Goal: Information Seeking & Learning: Check status

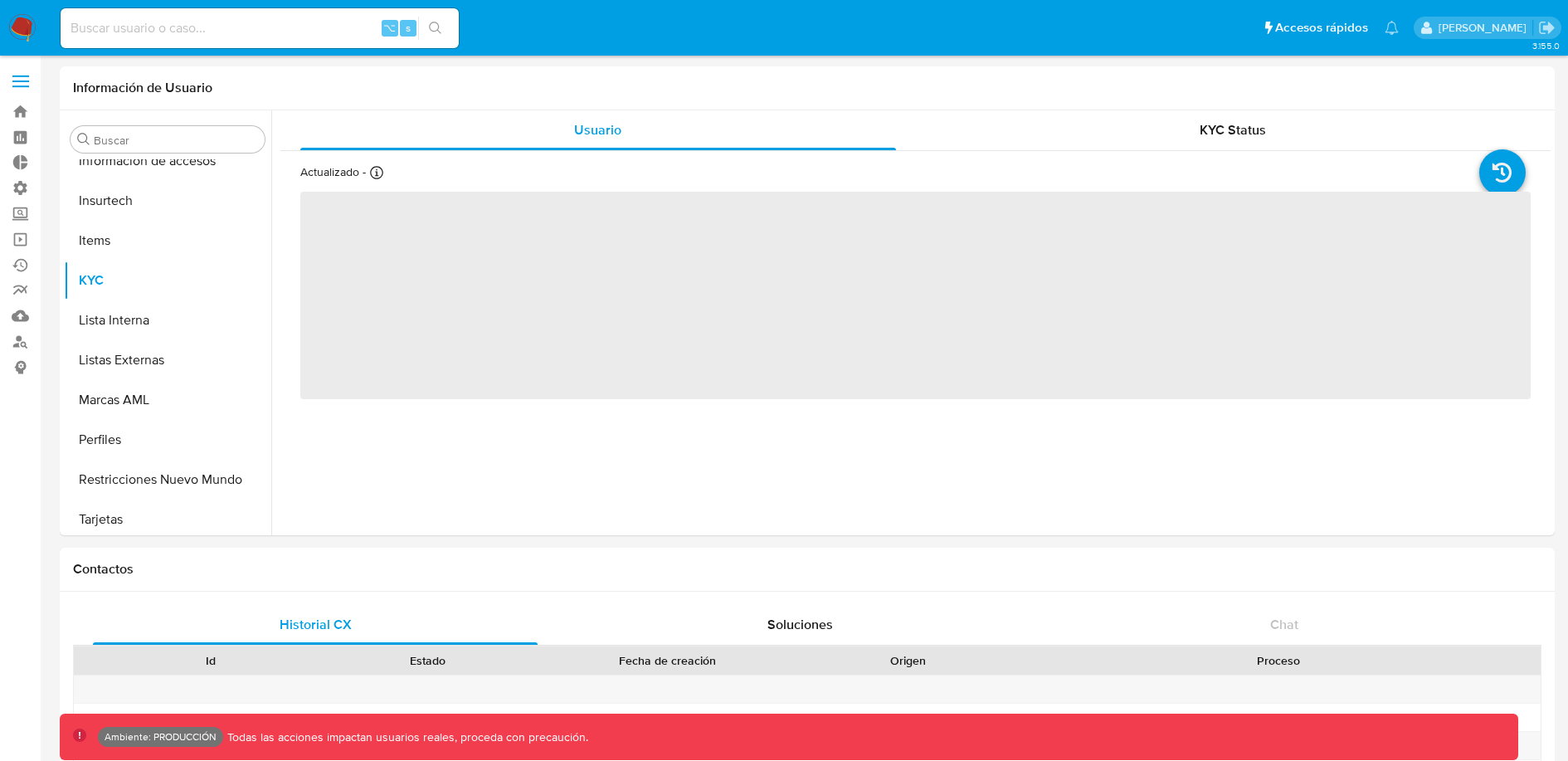
scroll to position [701, 0]
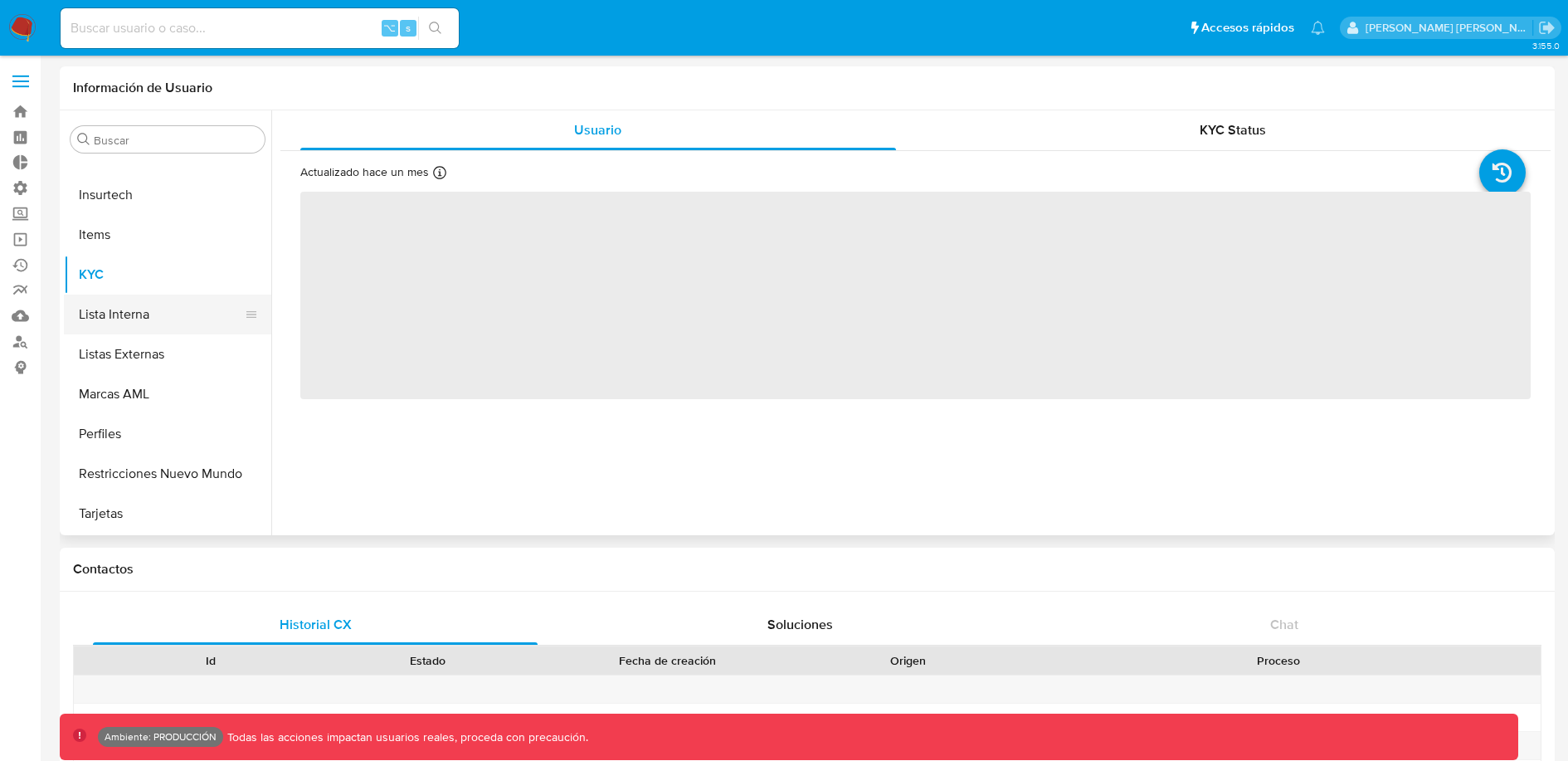
click at [132, 308] on button "Lista Interna" at bounding box center [160, 314] width 194 height 40
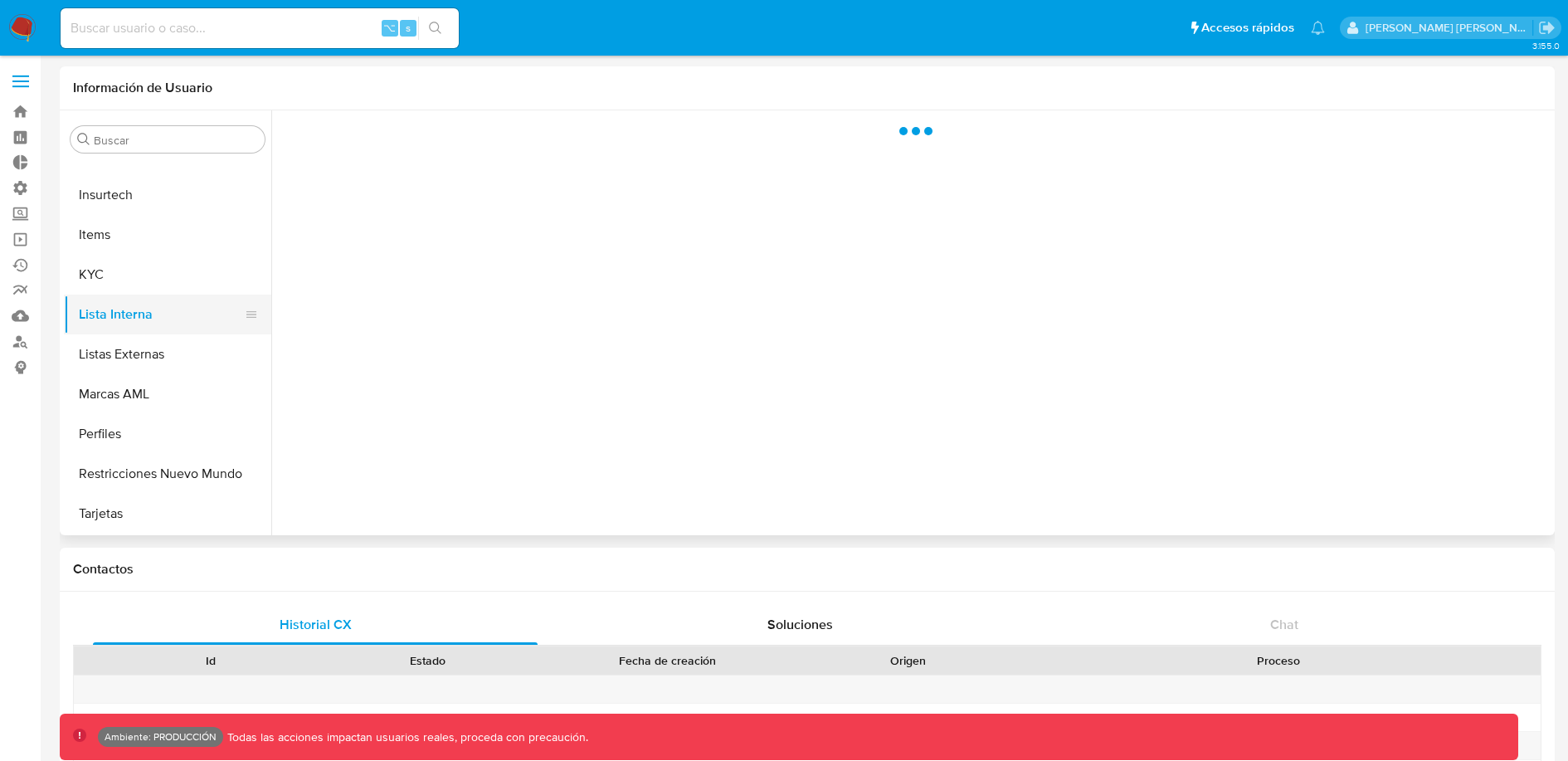
select select "10"
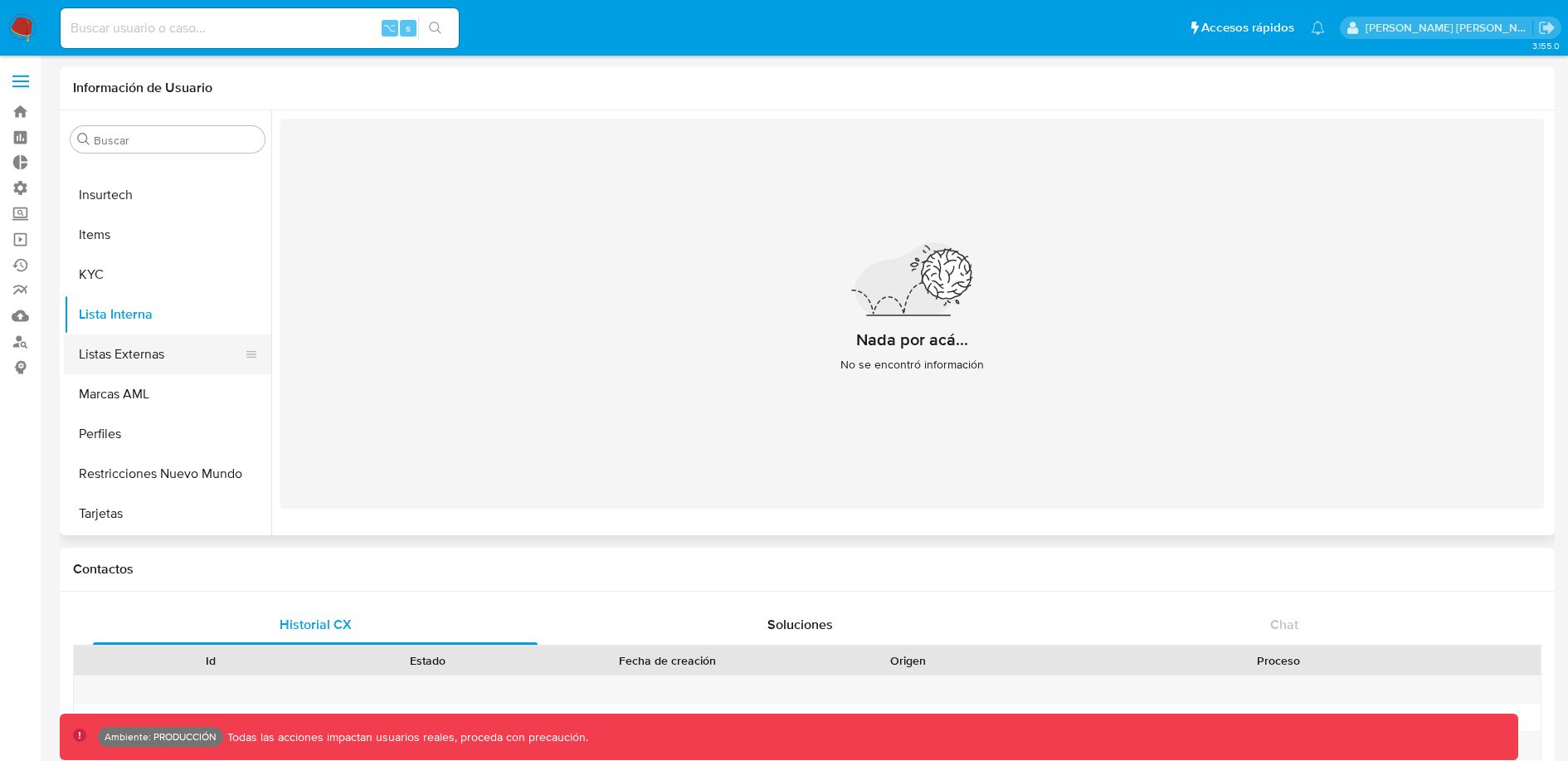
click at [163, 355] on button "Listas Externas" at bounding box center [160, 354] width 194 height 40
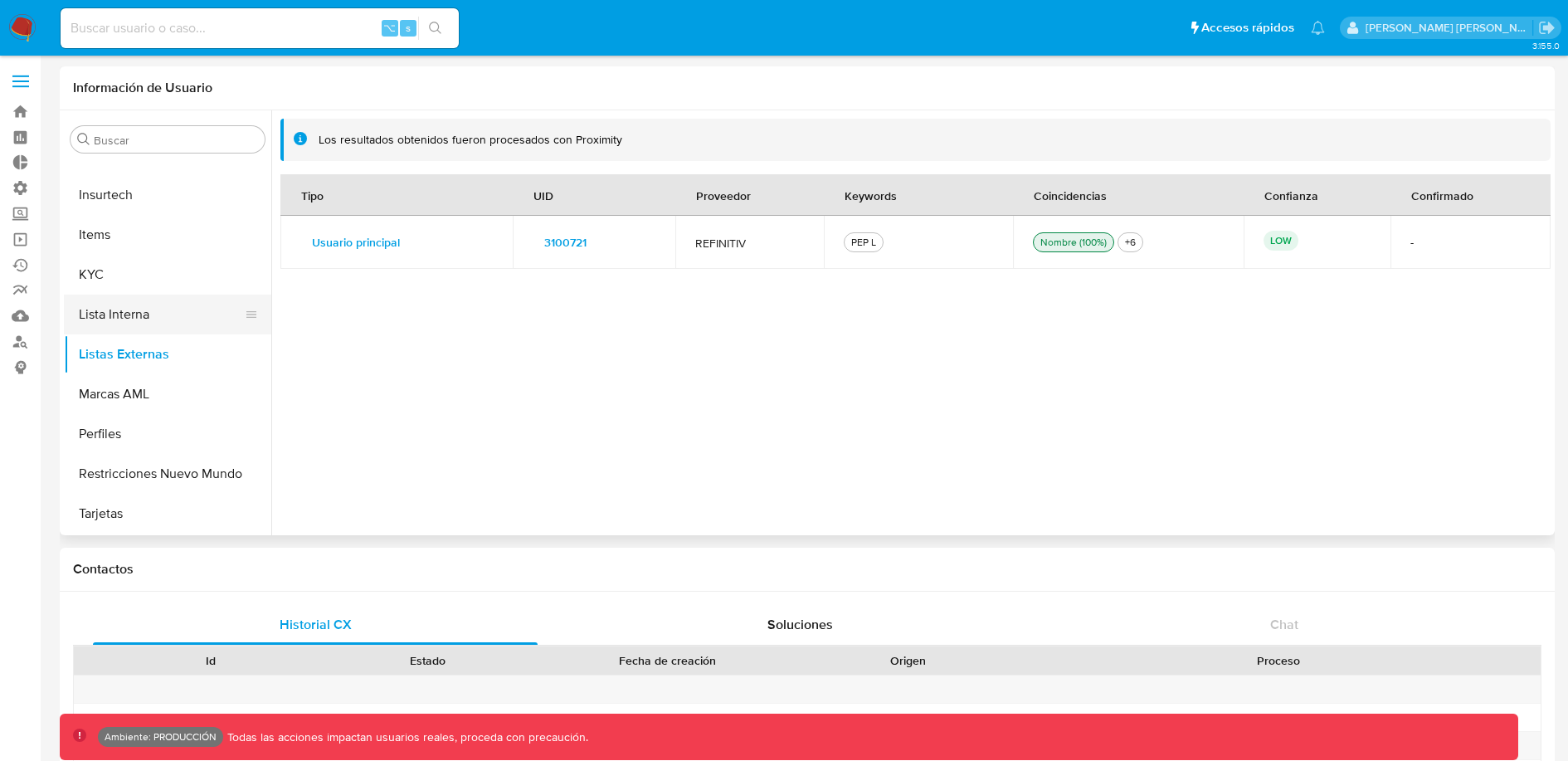
click at [158, 326] on button "Lista Interna" at bounding box center [160, 314] width 194 height 40
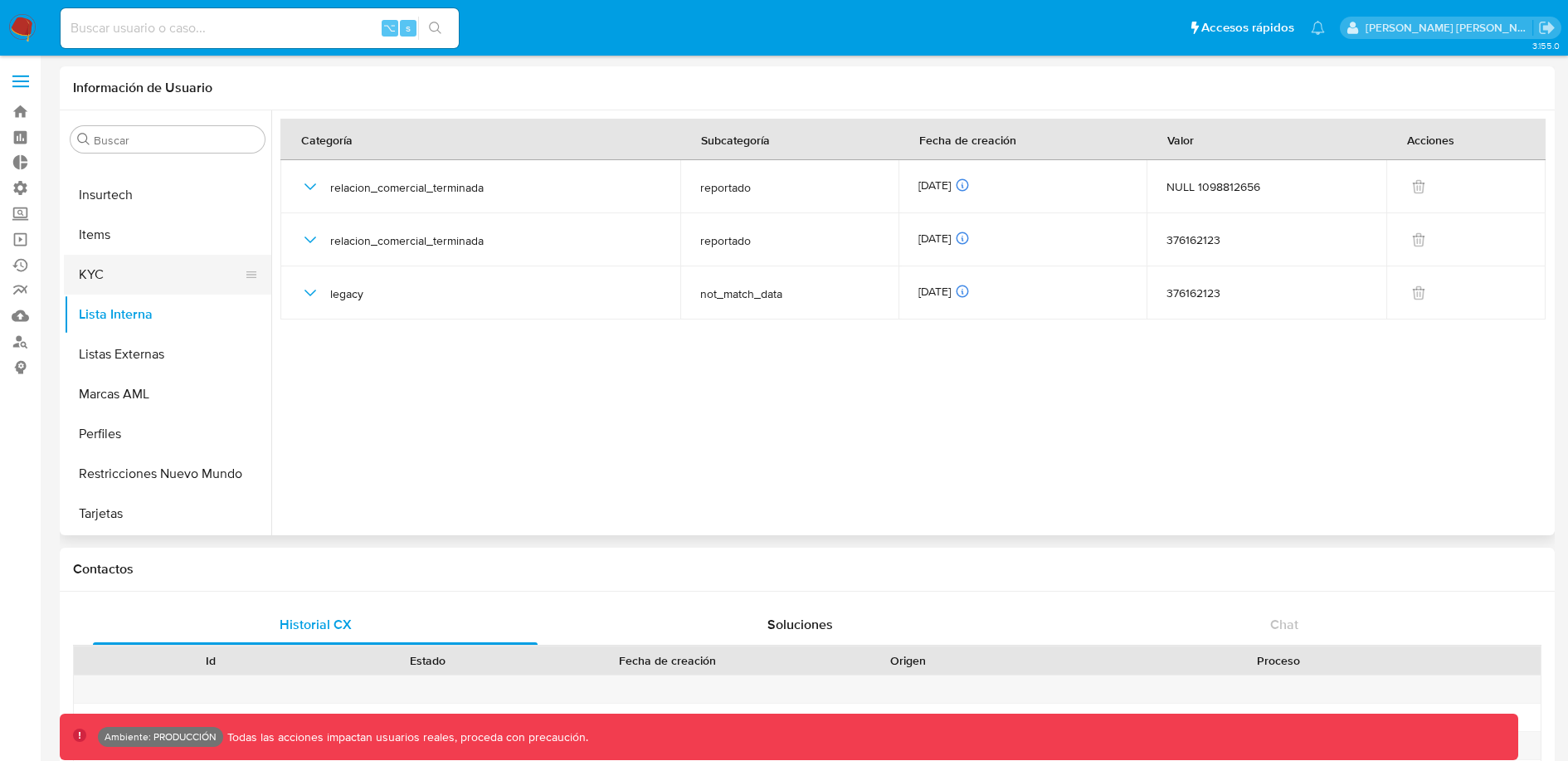
click at [138, 284] on button "KYC" at bounding box center [160, 274] width 194 height 40
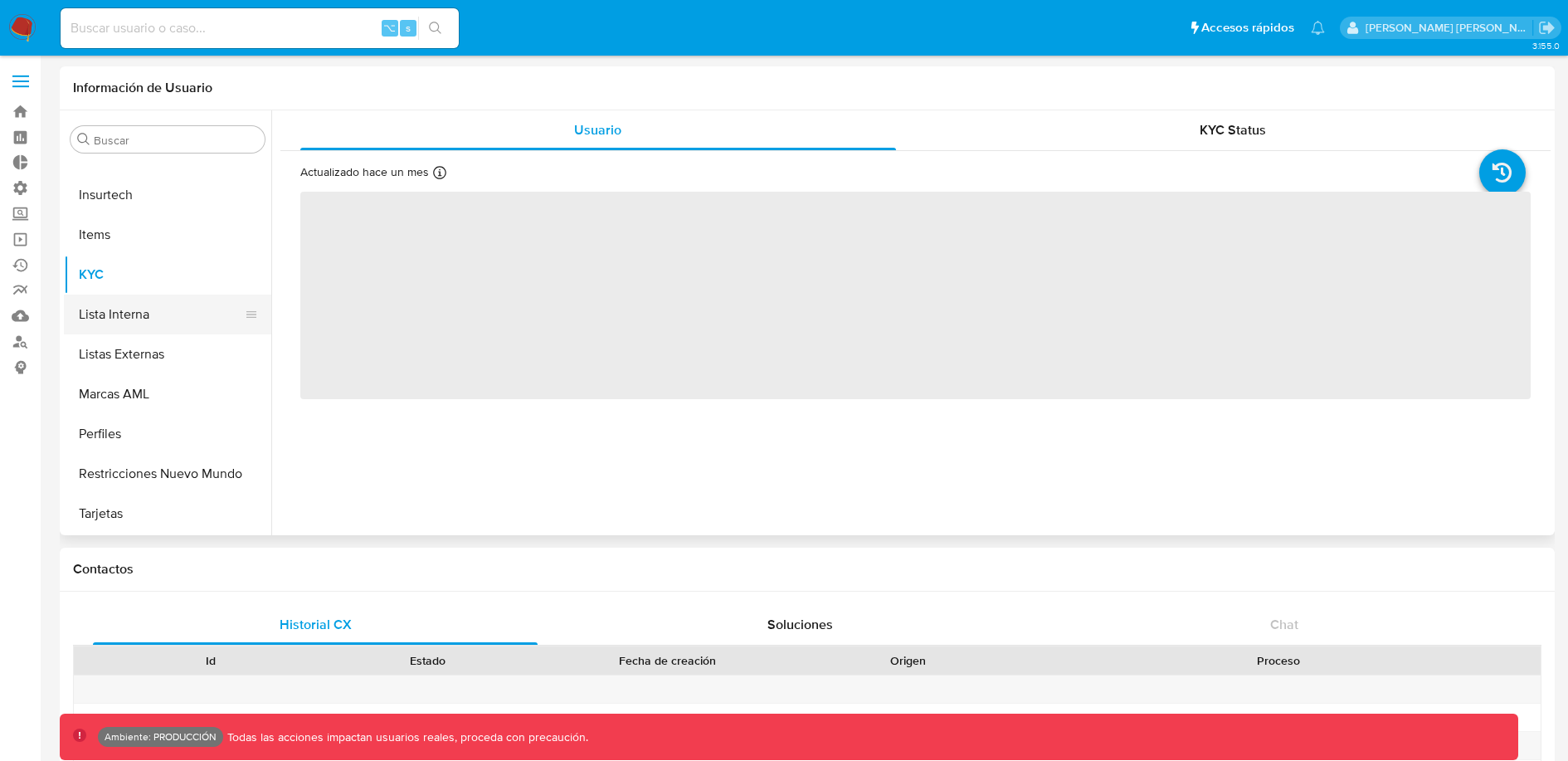
click at [140, 317] on button "Lista Interna" at bounding box center [160, 314] width 194 height 40
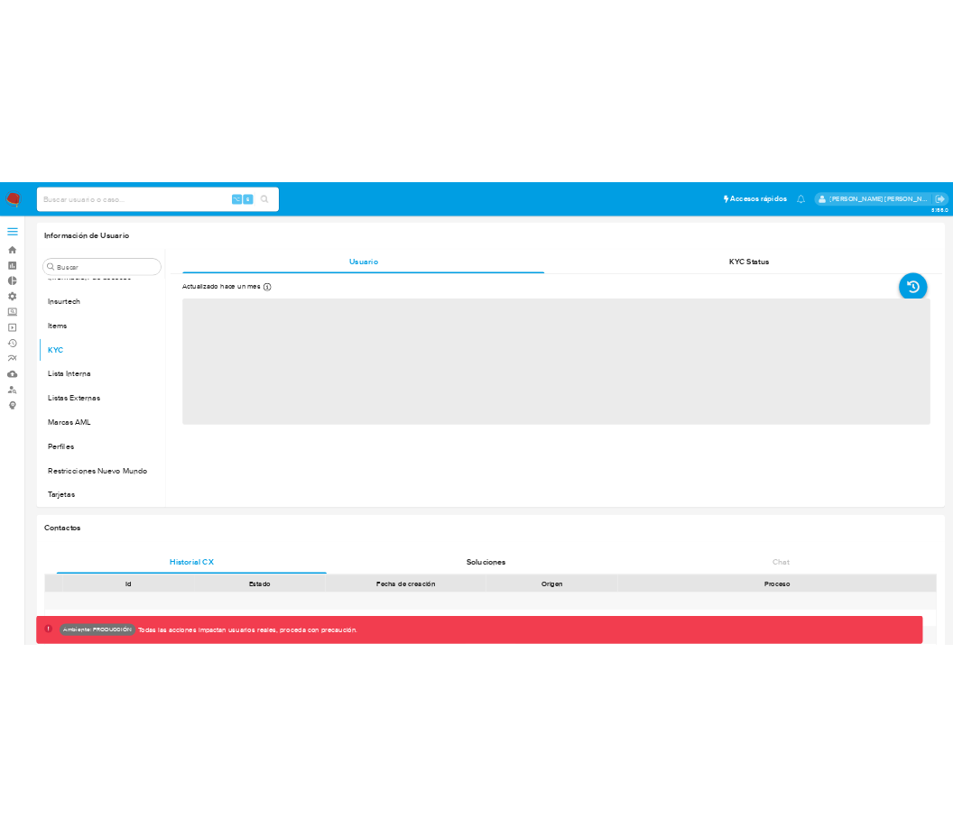
scroll to position [762, 0]
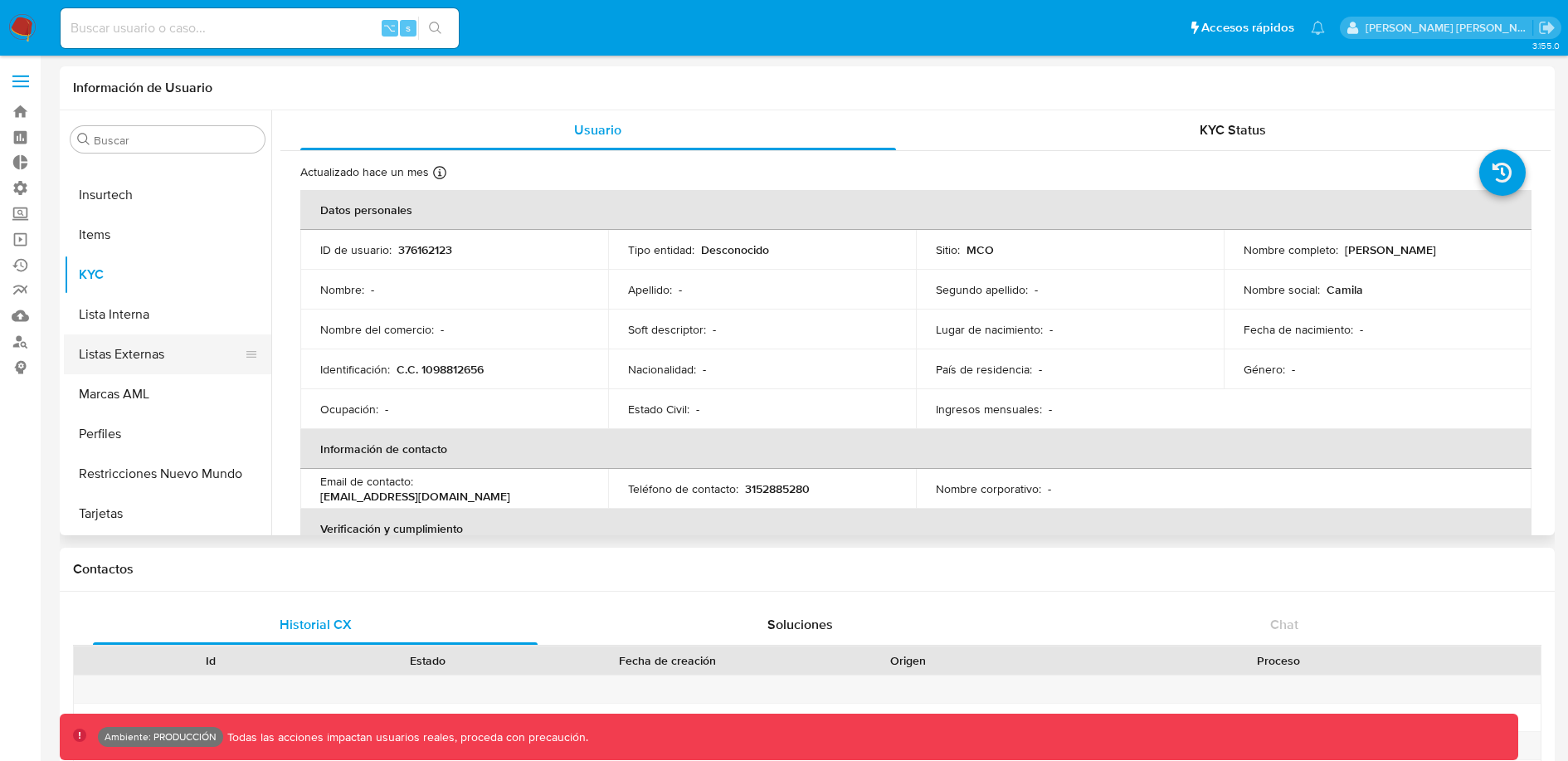
select select "10"
click at [158, 327] on button "Lista Interna" at bounding box center [160, 314] width 194 height 40
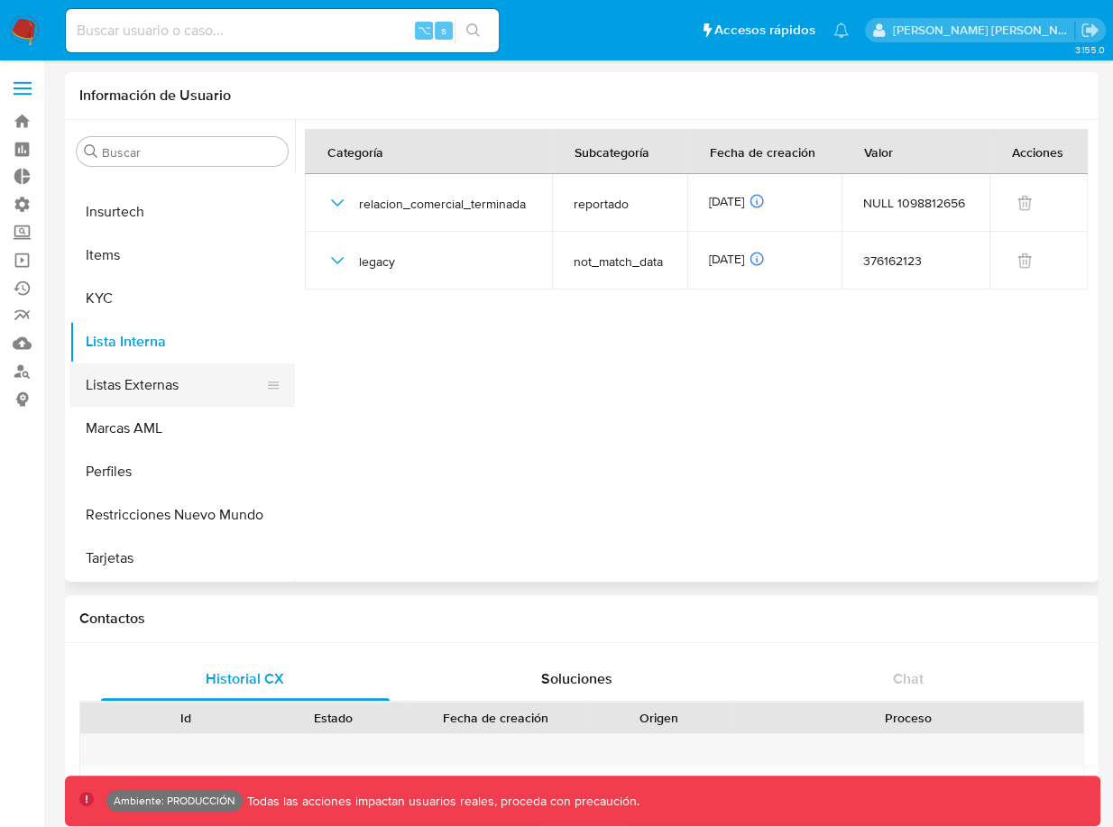
click at [162, 371] on button "Listas Externas" at bounding box center [174, 385] width 211 height 43
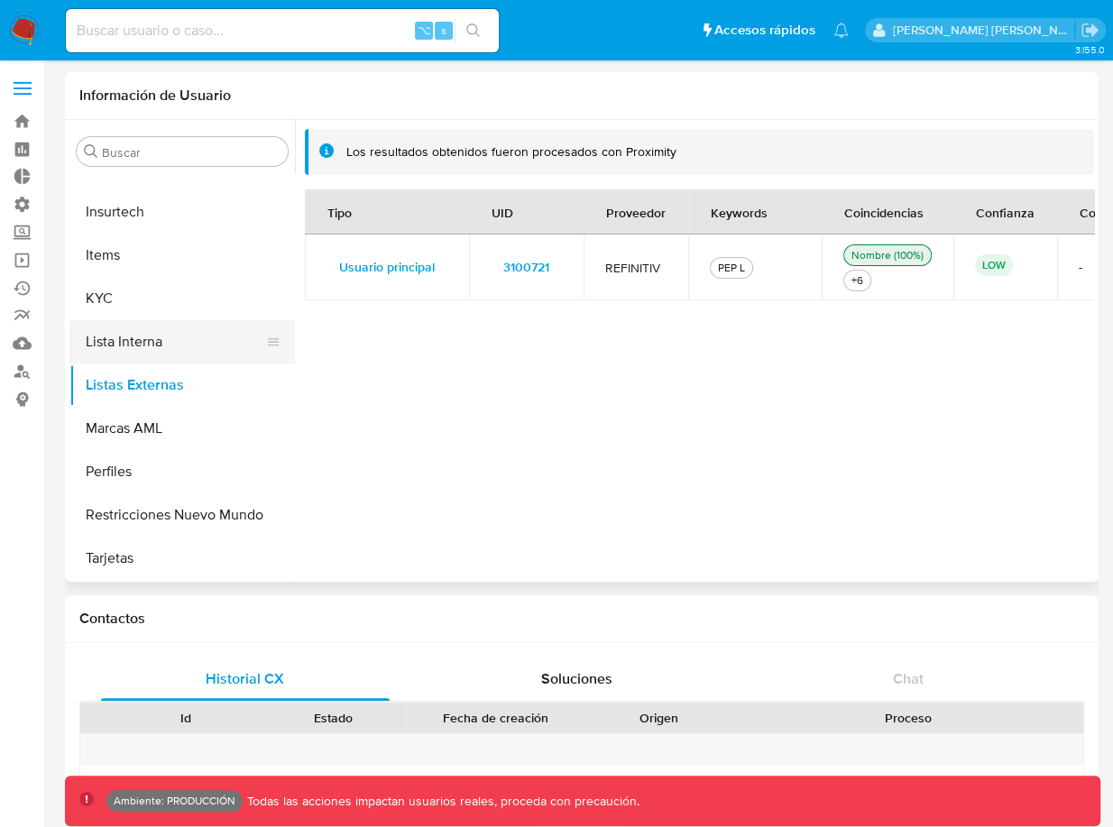
click at [144, 346] on button "Lista Interna" at bounding box center [174, 341] width 211 height 43
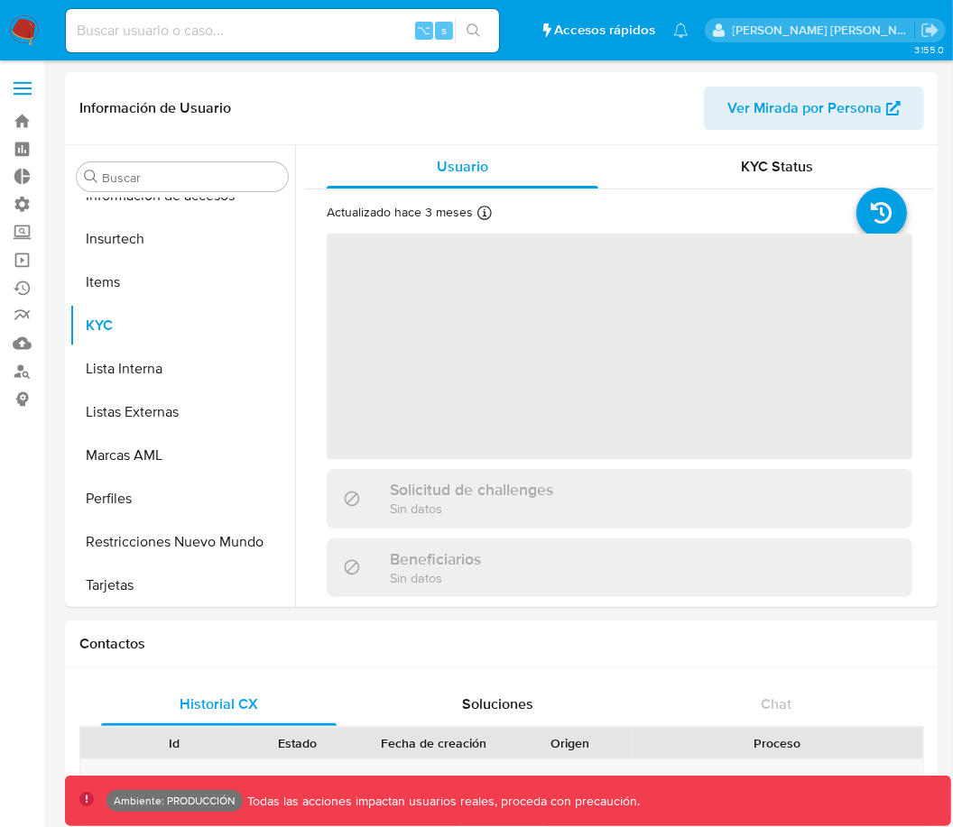
scroll to position [762, 0]
click at [152, 377] on button "Lista Interna" at bounding box center [174, 367] width 211 height 43
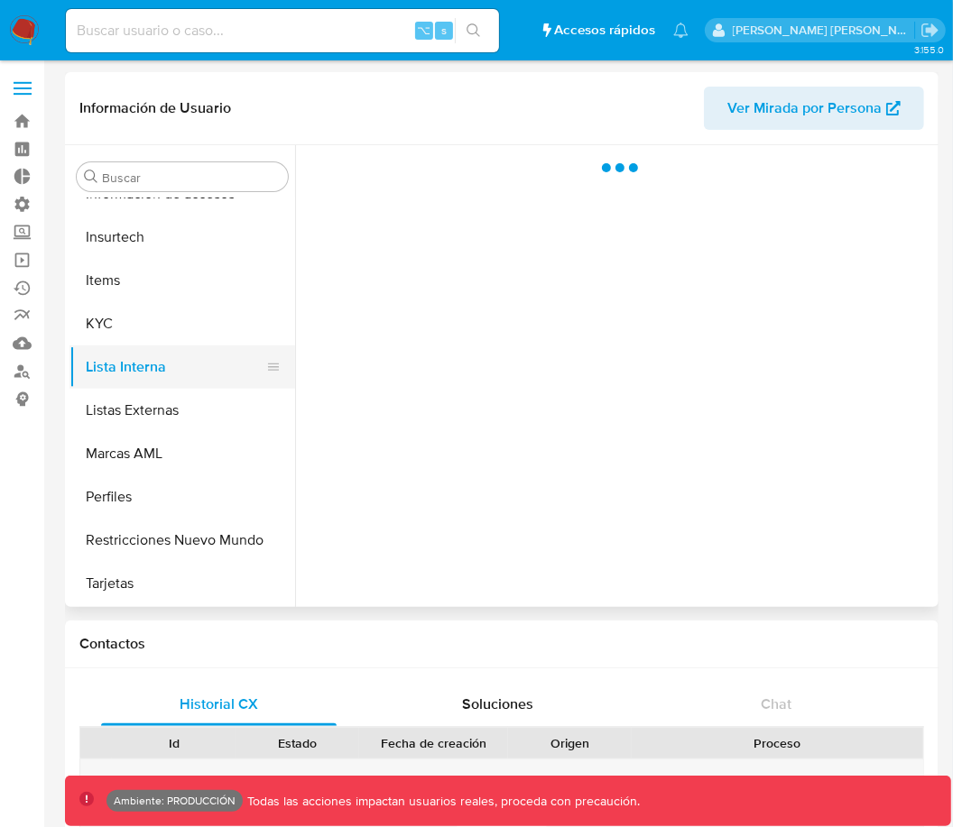
select select "10"
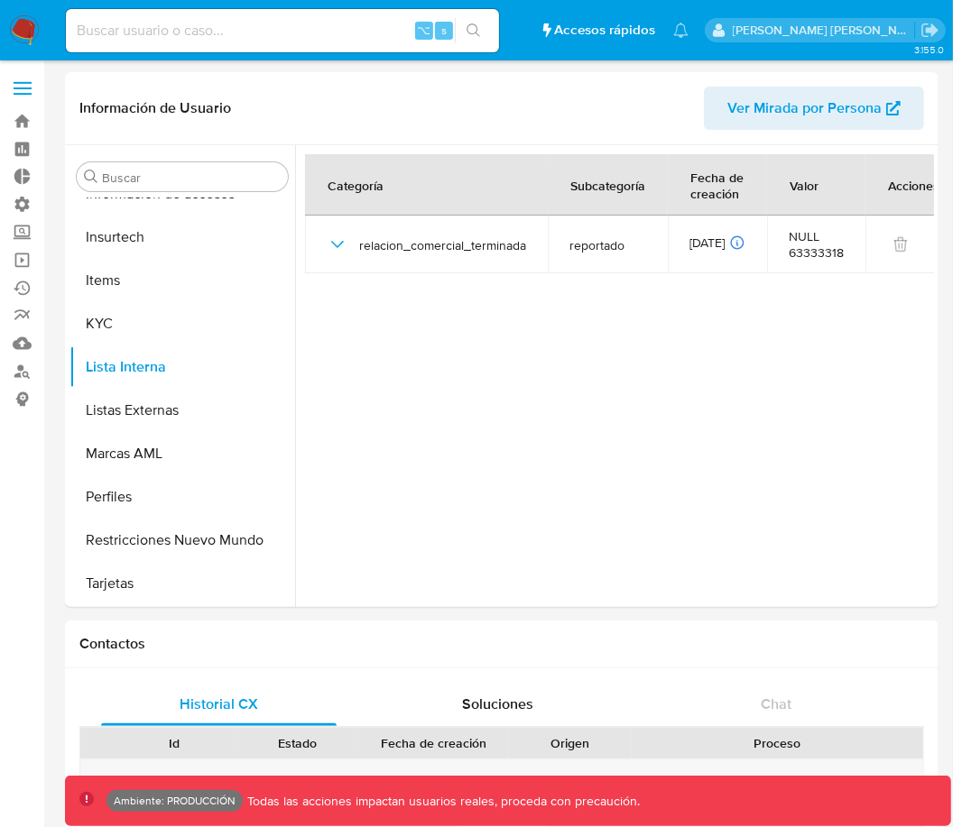
click at [313, 29] on input at bounding box center [282, 30] width 433 height 23
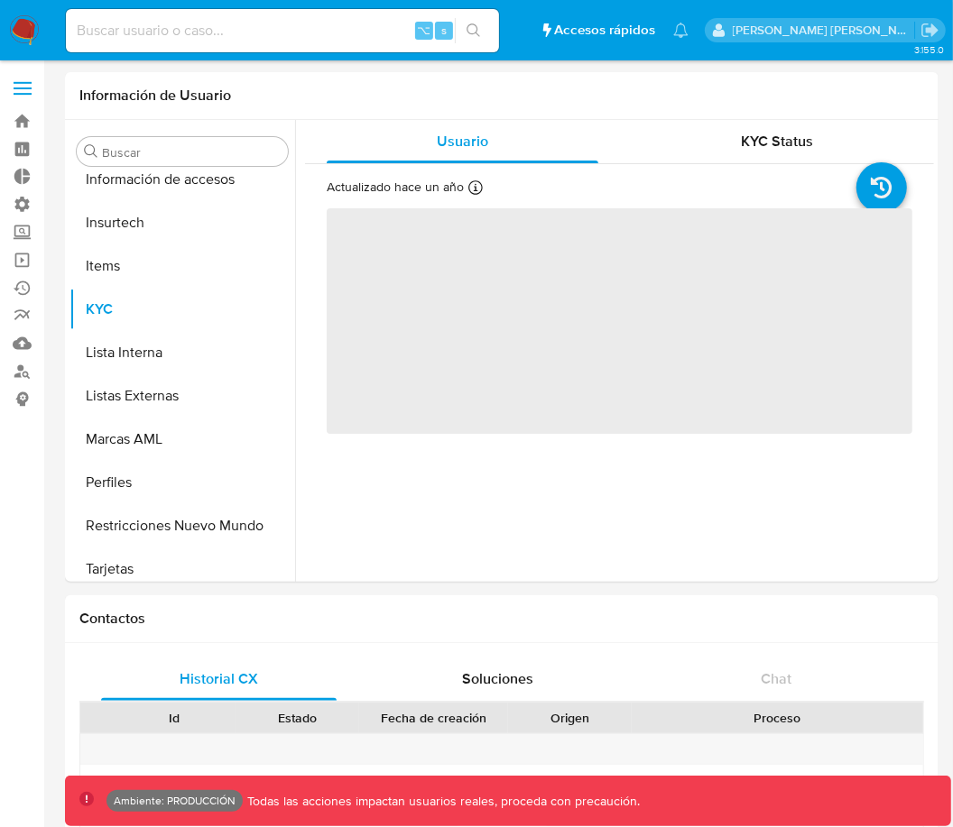
scroll to position [762, 0]
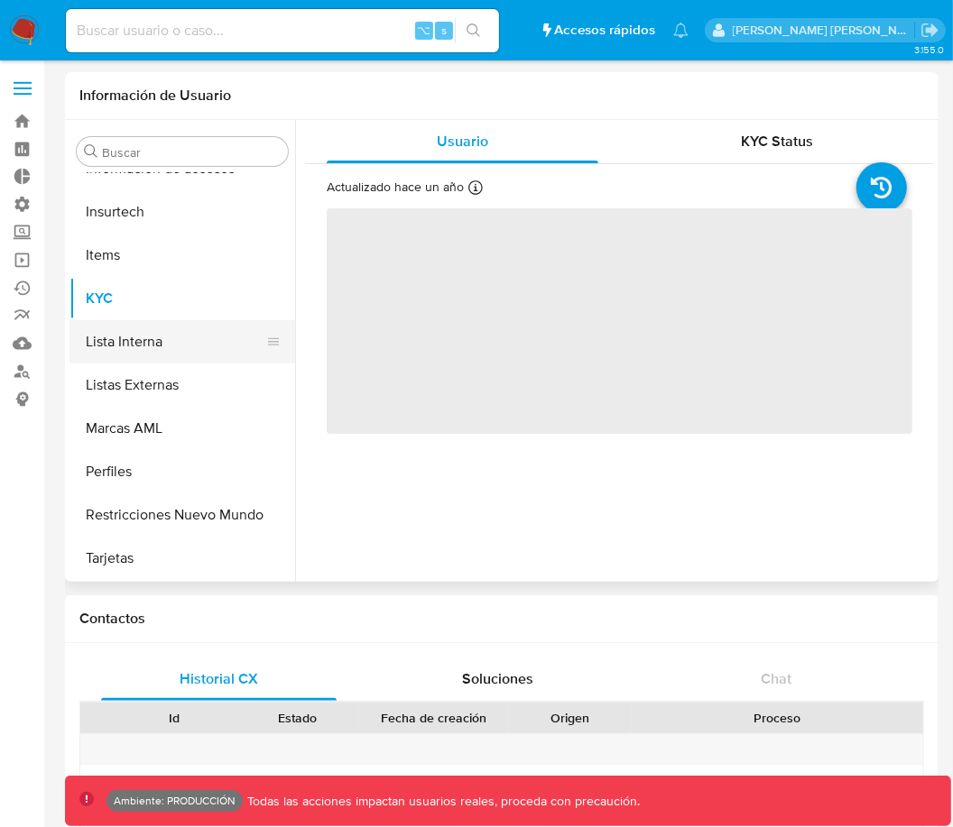
click at [172, 339] on button "Lista Interna" at bounding box center [174, 341] width 211 height 43
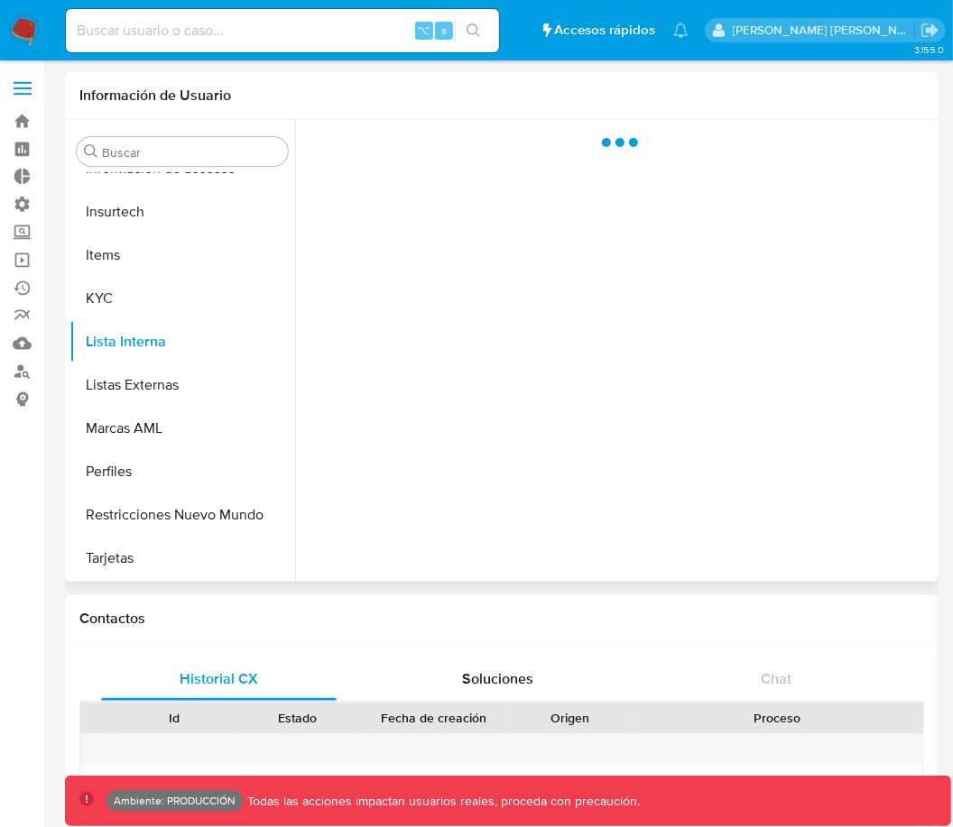
select select "10"
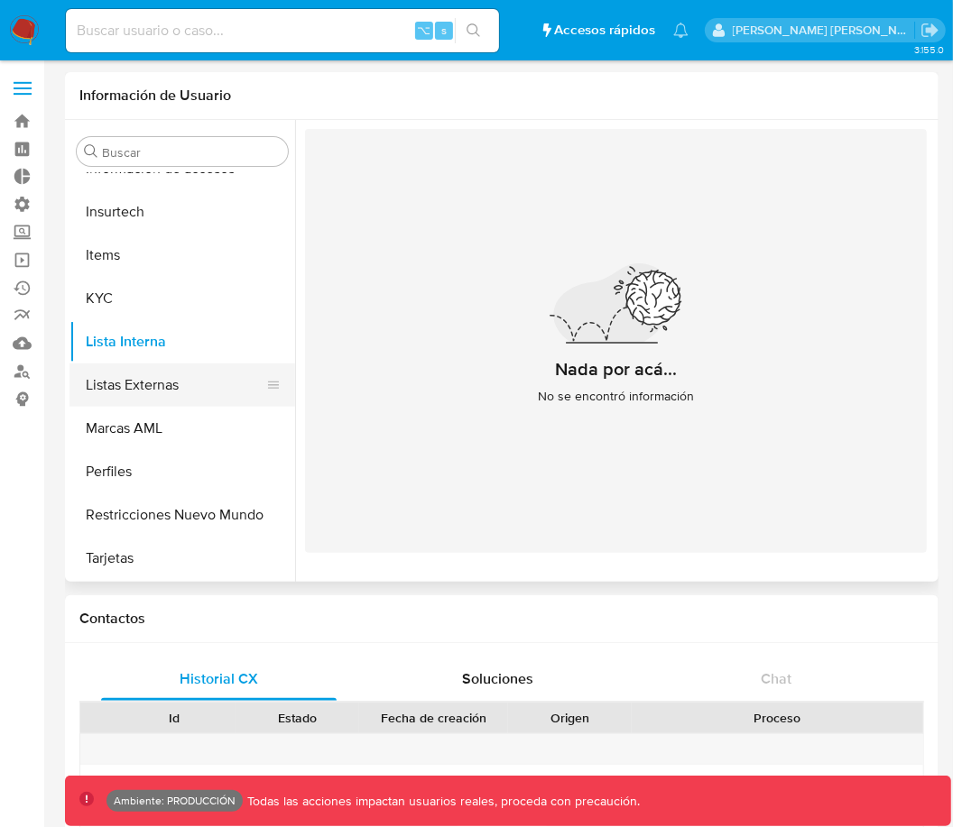
click at [182, 389] on button "Listas Externas" at bounding box center [174, 385] width 211 height 43
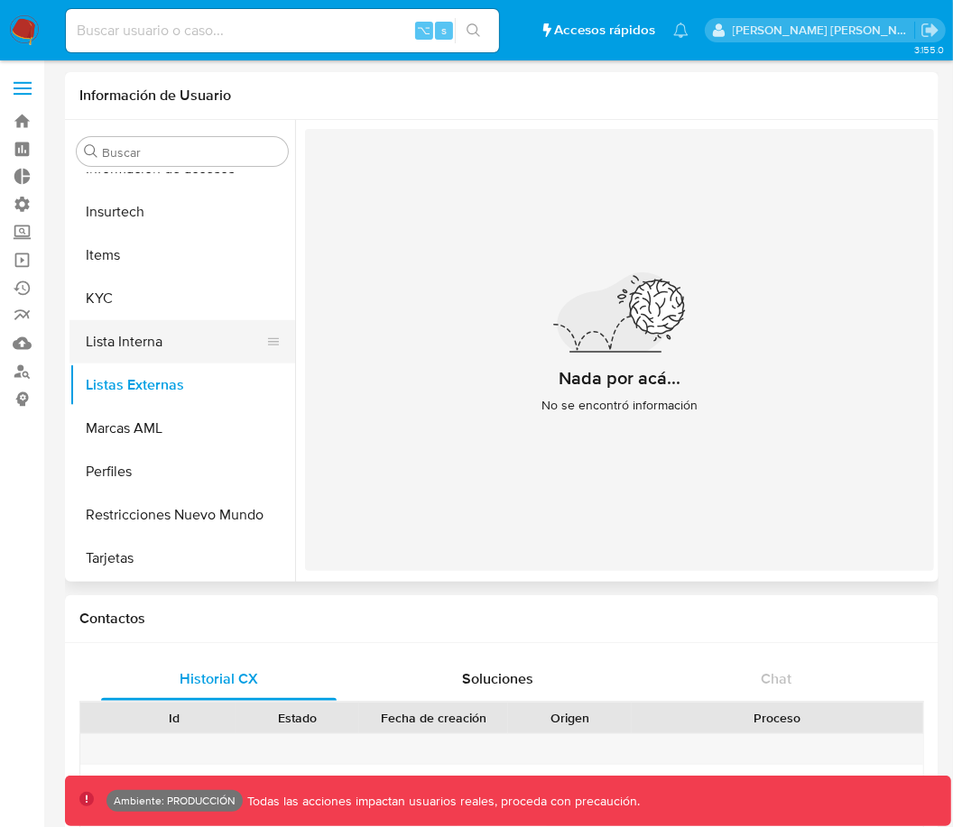
click at [162, 337] on button "Lista Interna" at bounding box center [174, 341] width 211 height 43
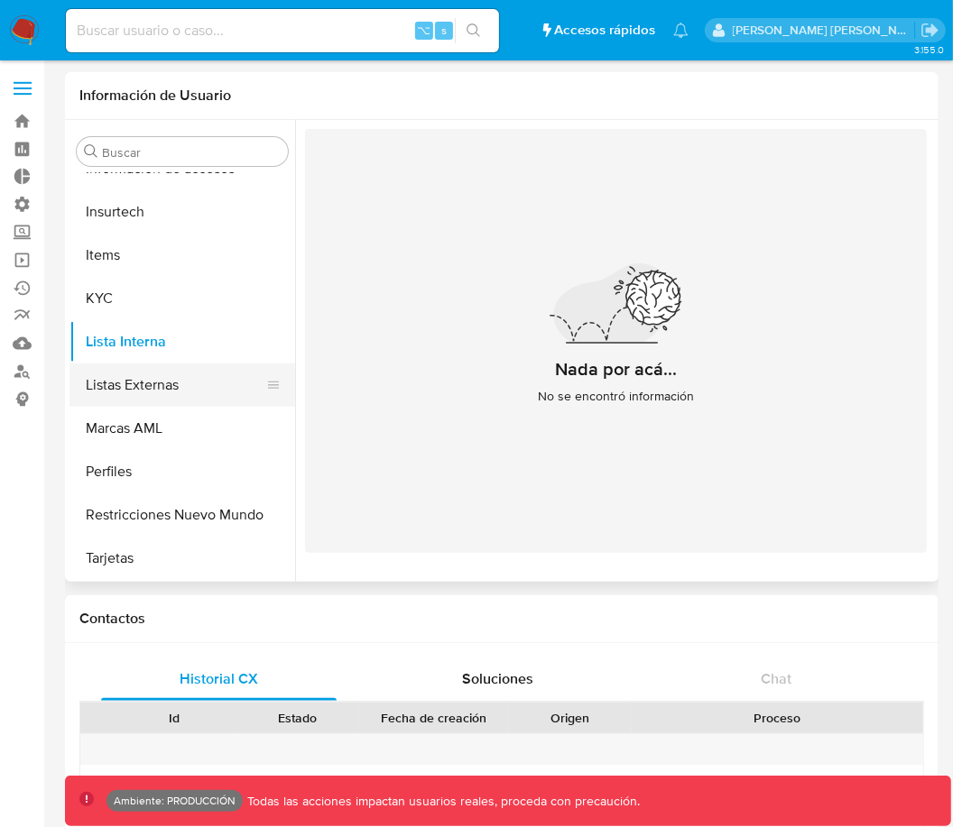
click at [146, 377] on button "Listas Externas" at bounding box center [174, 385] width 211 height 43
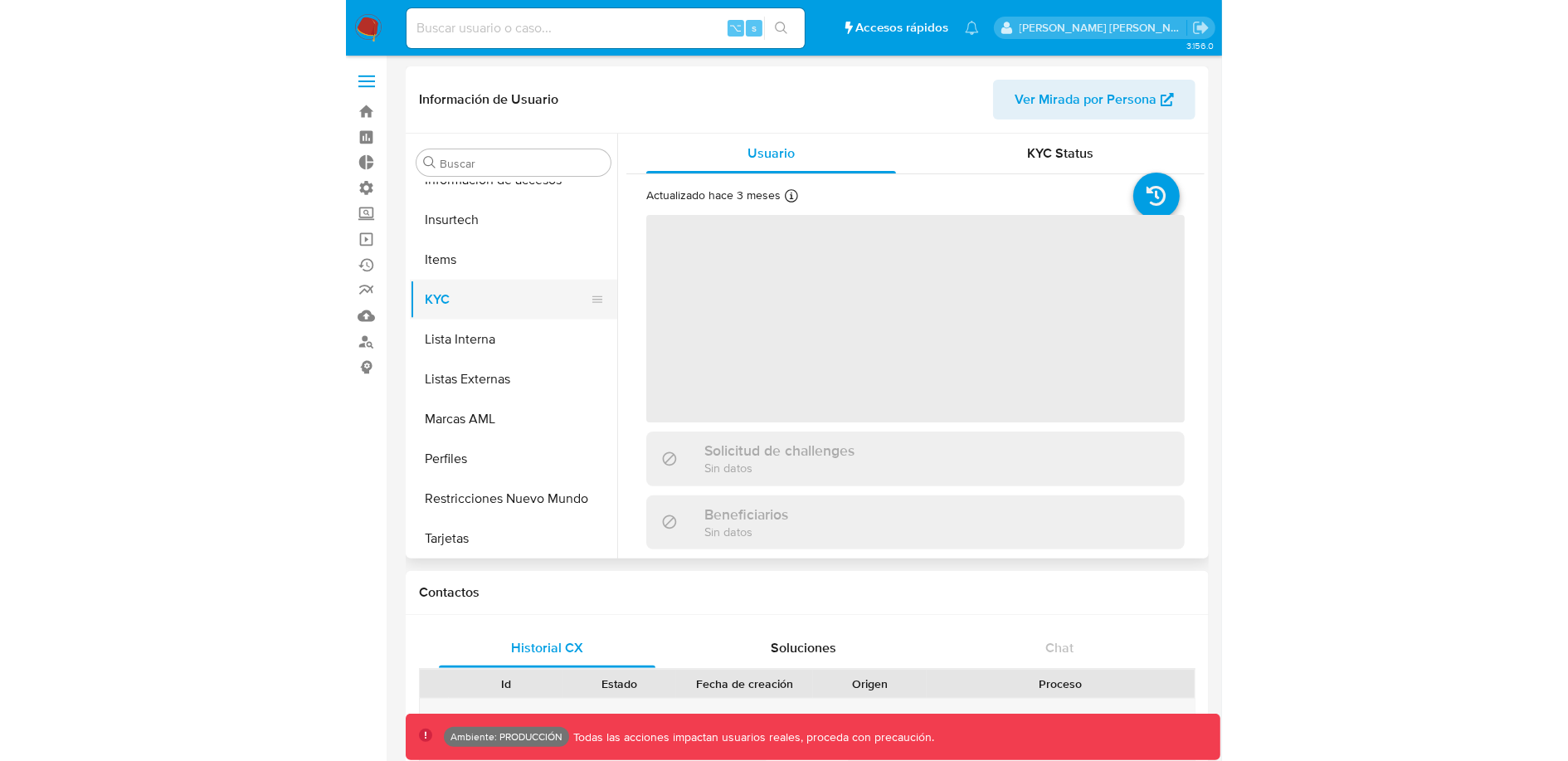
scroll to position [701, 0]
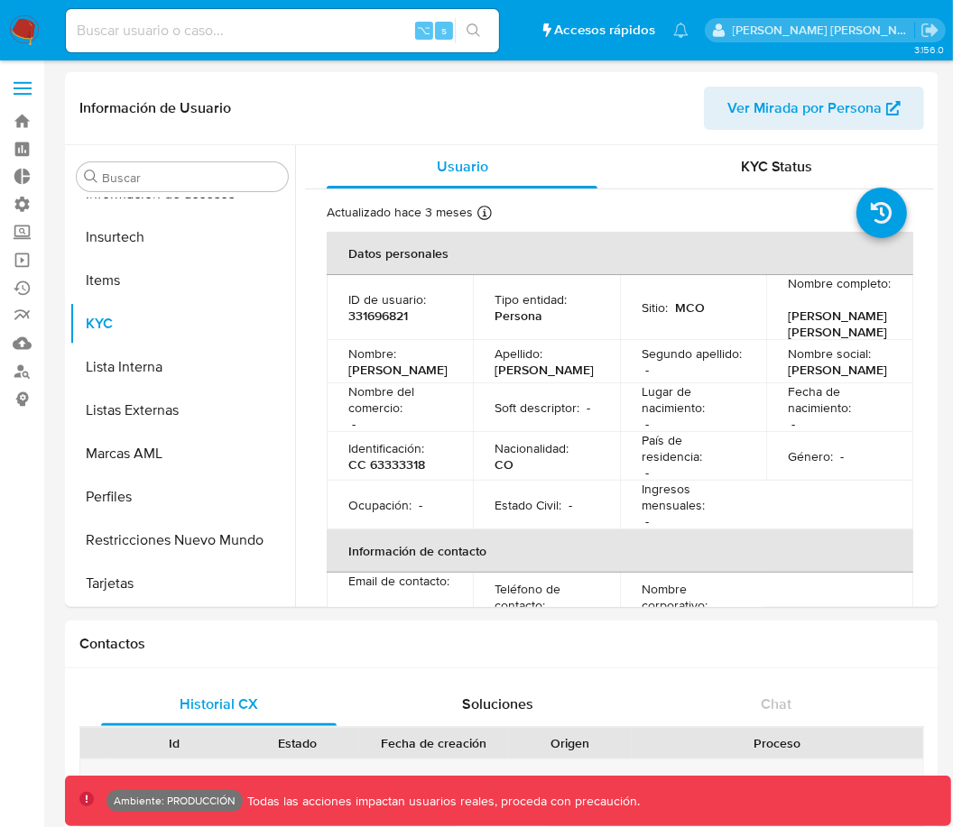
select select "10"
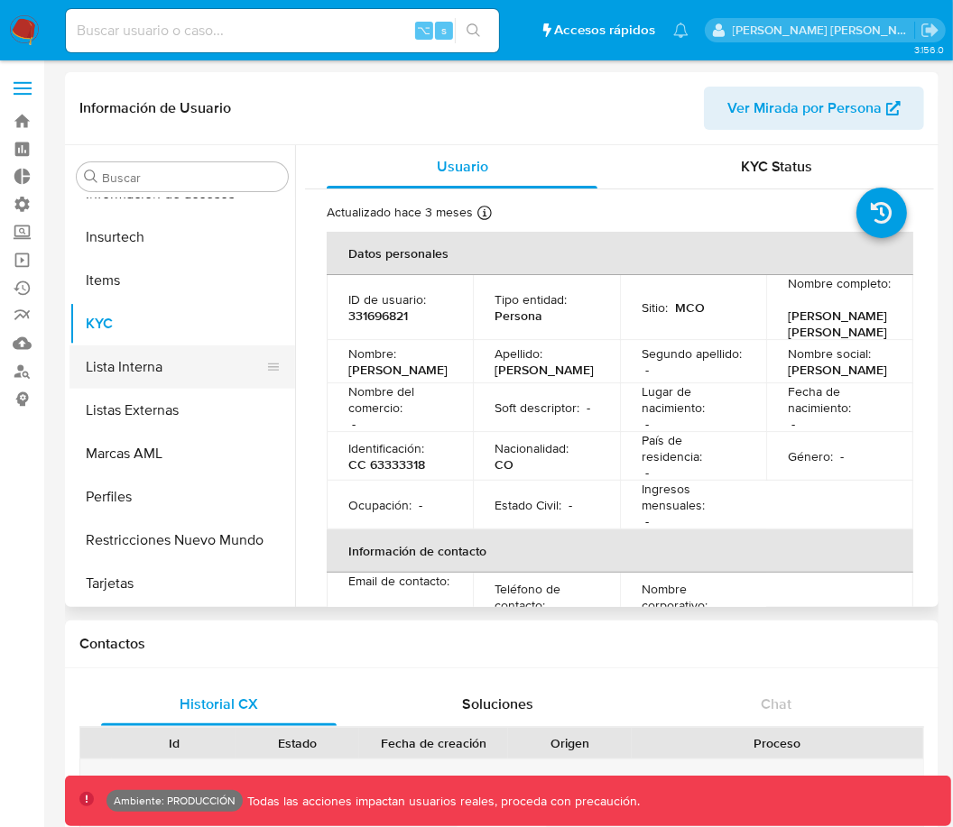
click at [155, 363] on button "Lista Interna" at bounding box center [174, 367] width 211 height 43
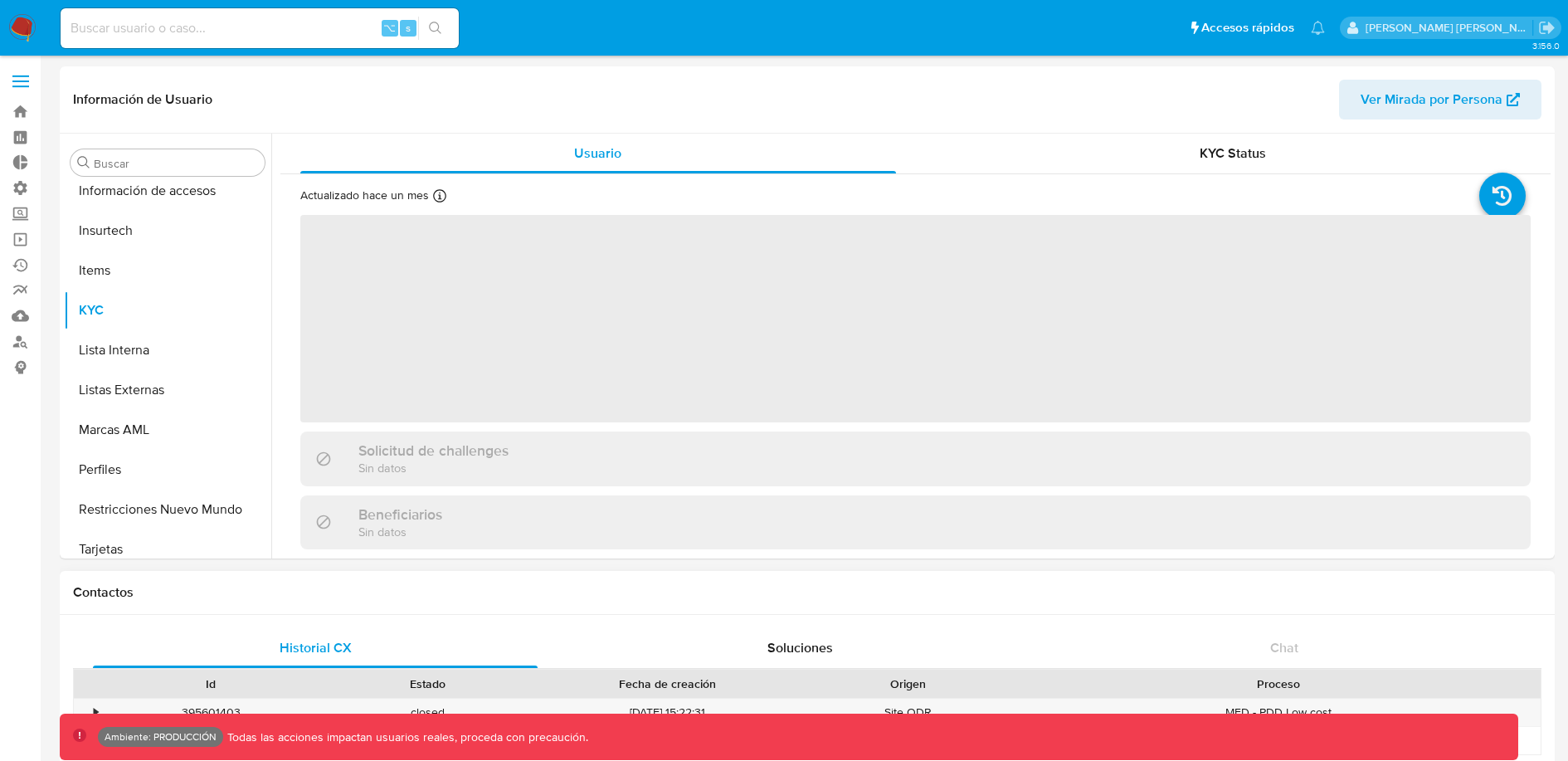
scroll to position [742, 0]
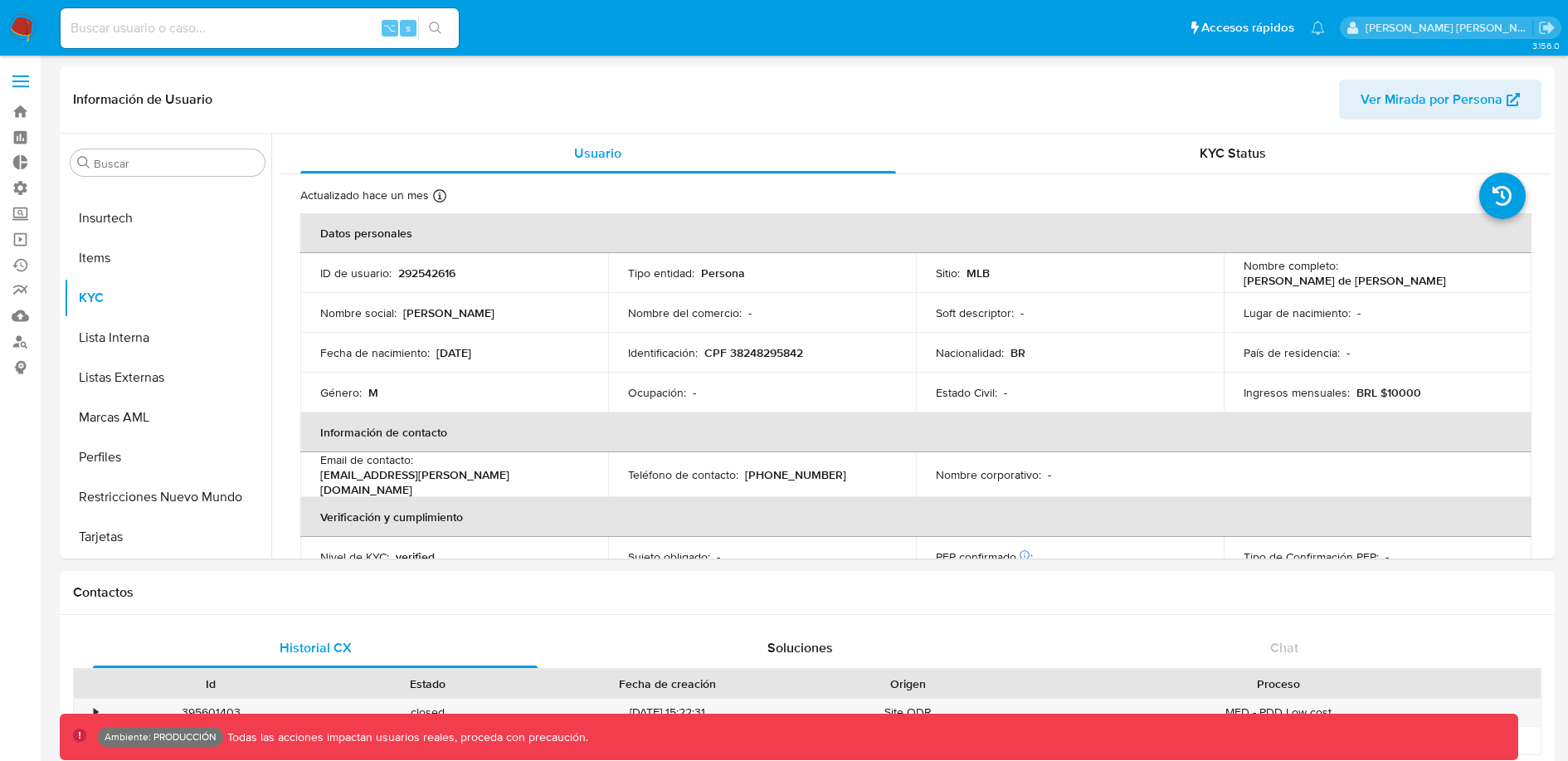
select select "10"
click at [123, 338] on button "Lista Interna" at bounding box center [160, 338] width 194 height 40
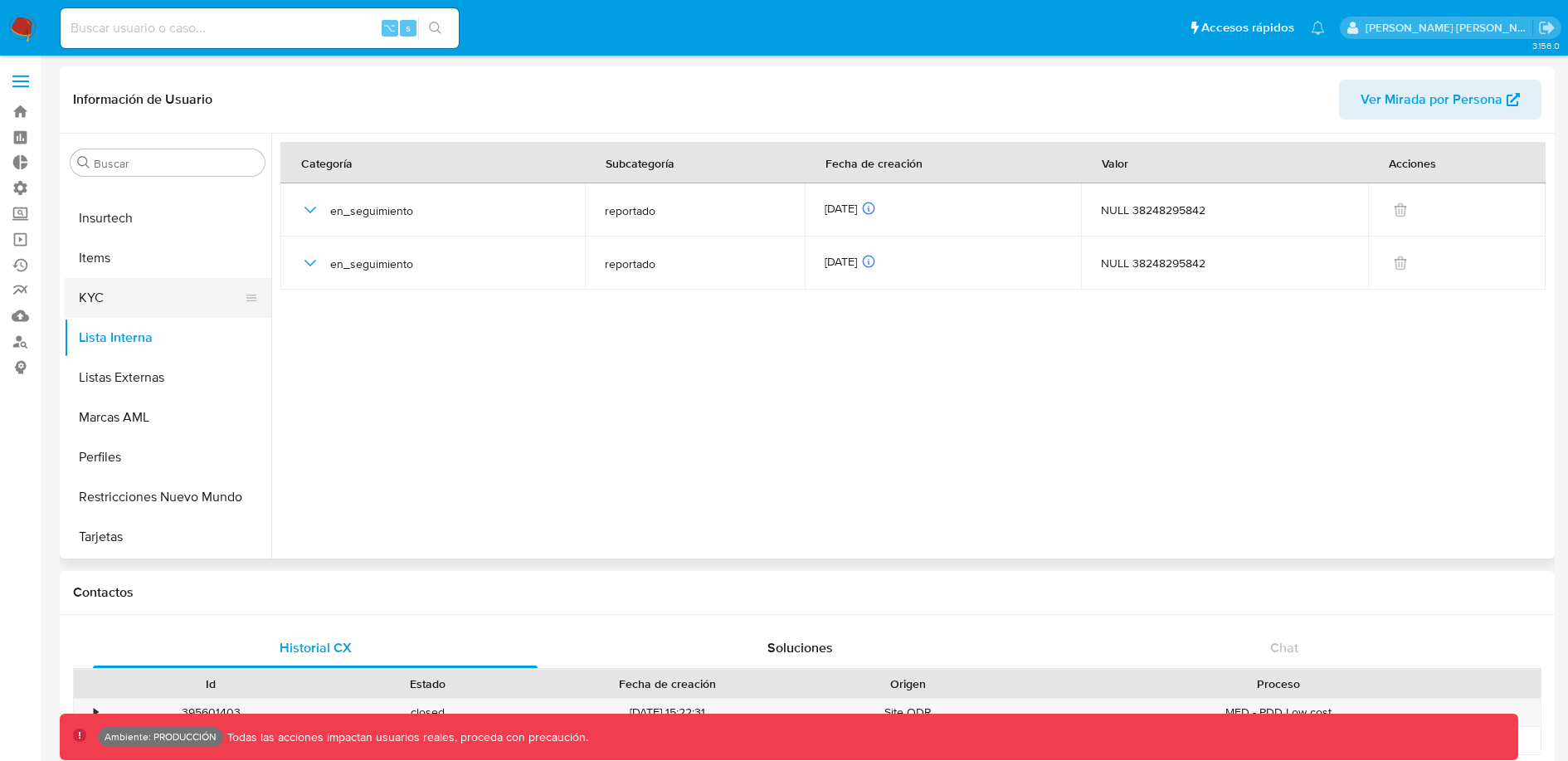
click at [128, 295] on button "KYC" at bounding box center [160, 297] width 194 height 40
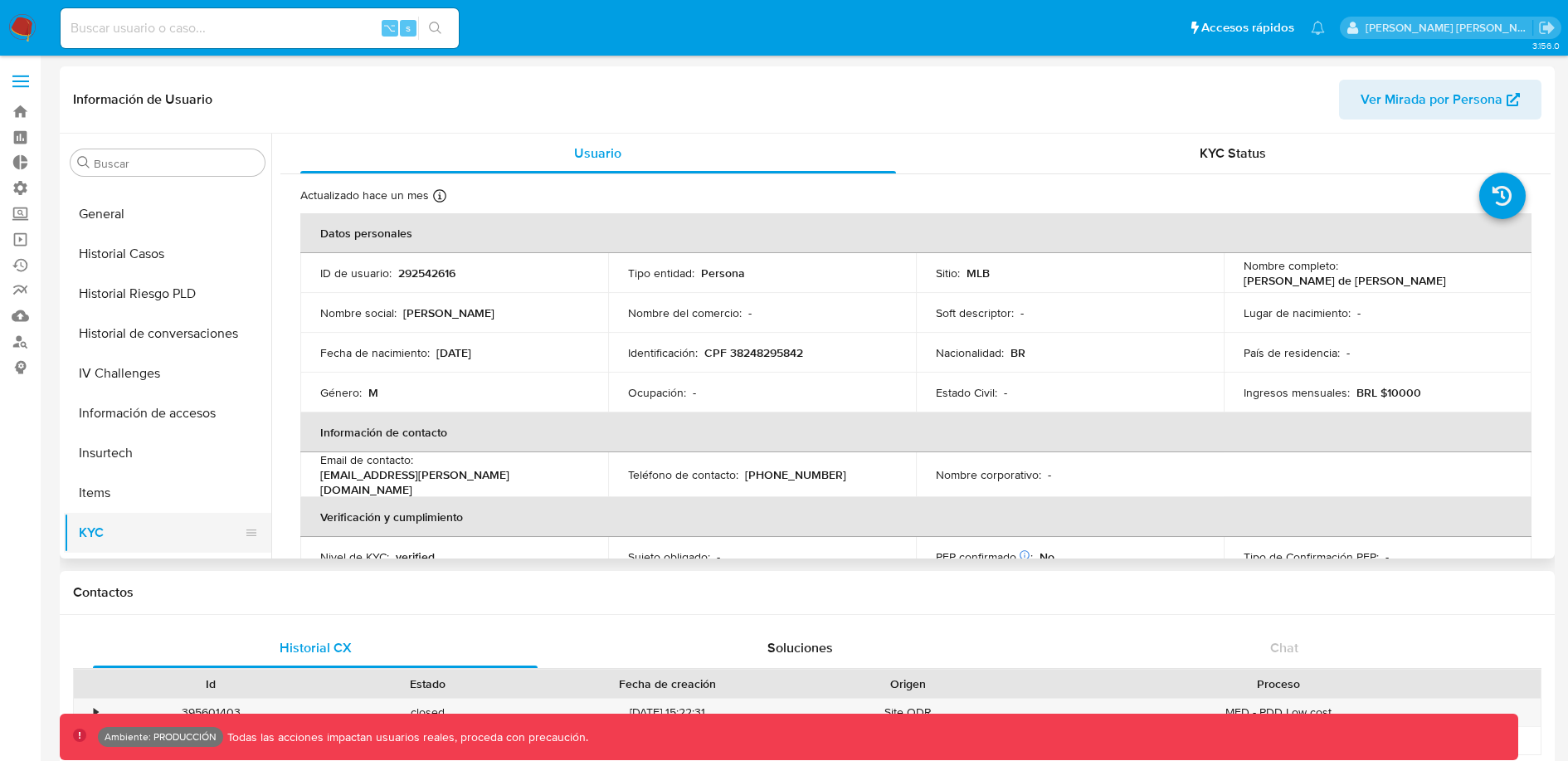
scroll to position [499, 0]
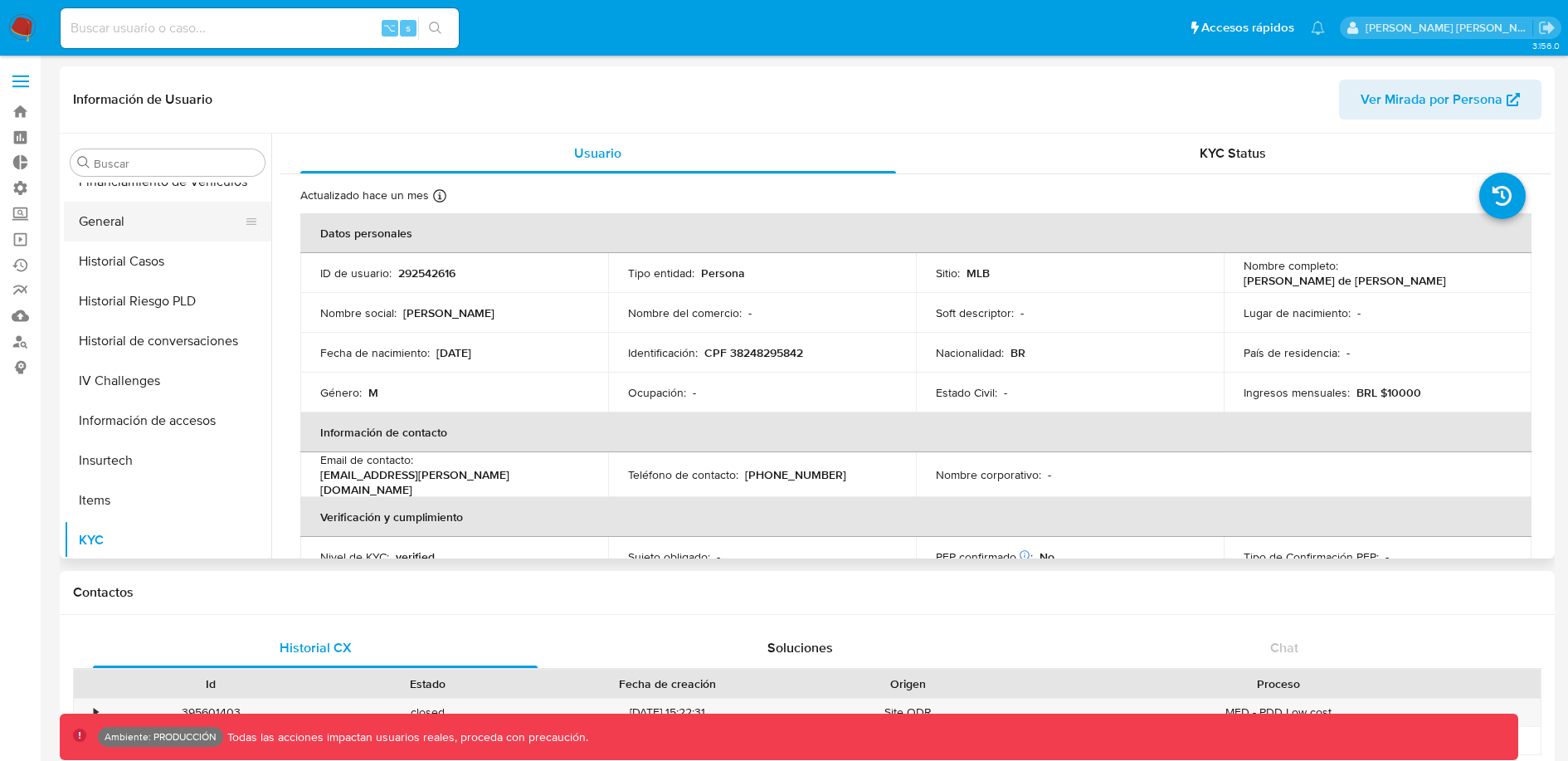
click at [127, 217] on button "General" at bounding box center [160, 221] width 194 height 40
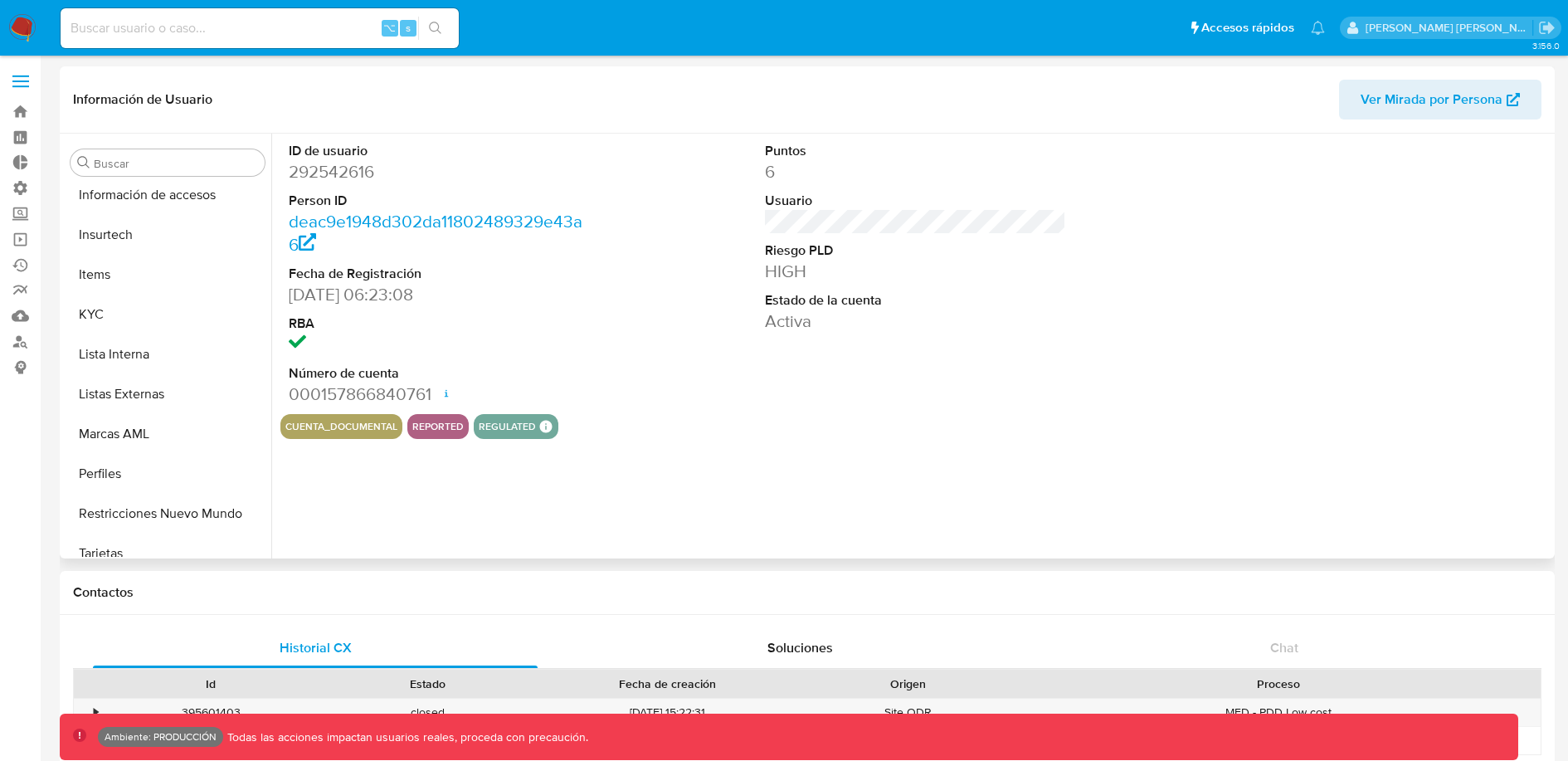
scroll to position [742, 0]
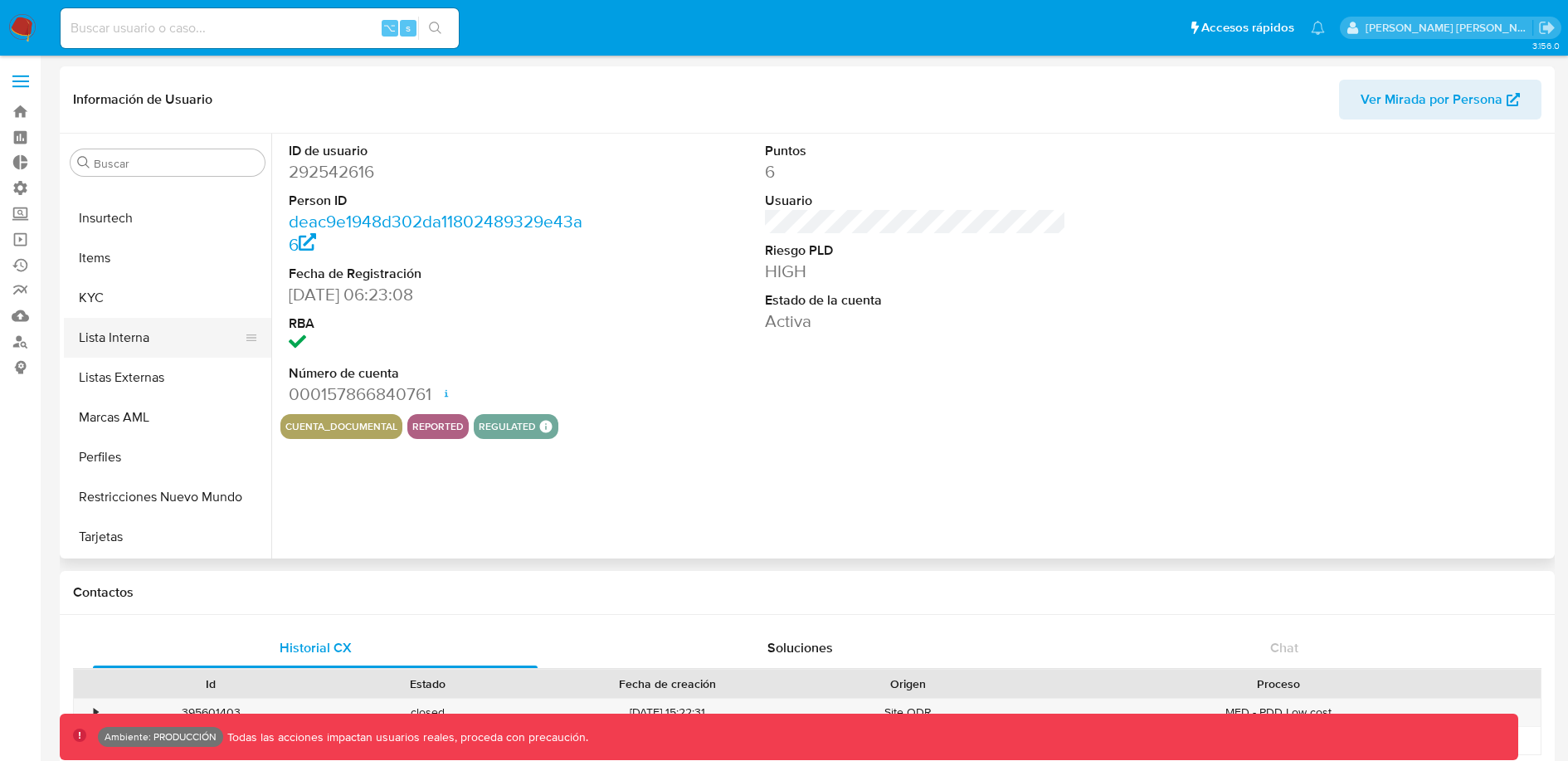
click at [157, 338] on button "Lista Interna" at bounding box center [160, 338] width 194 height 40
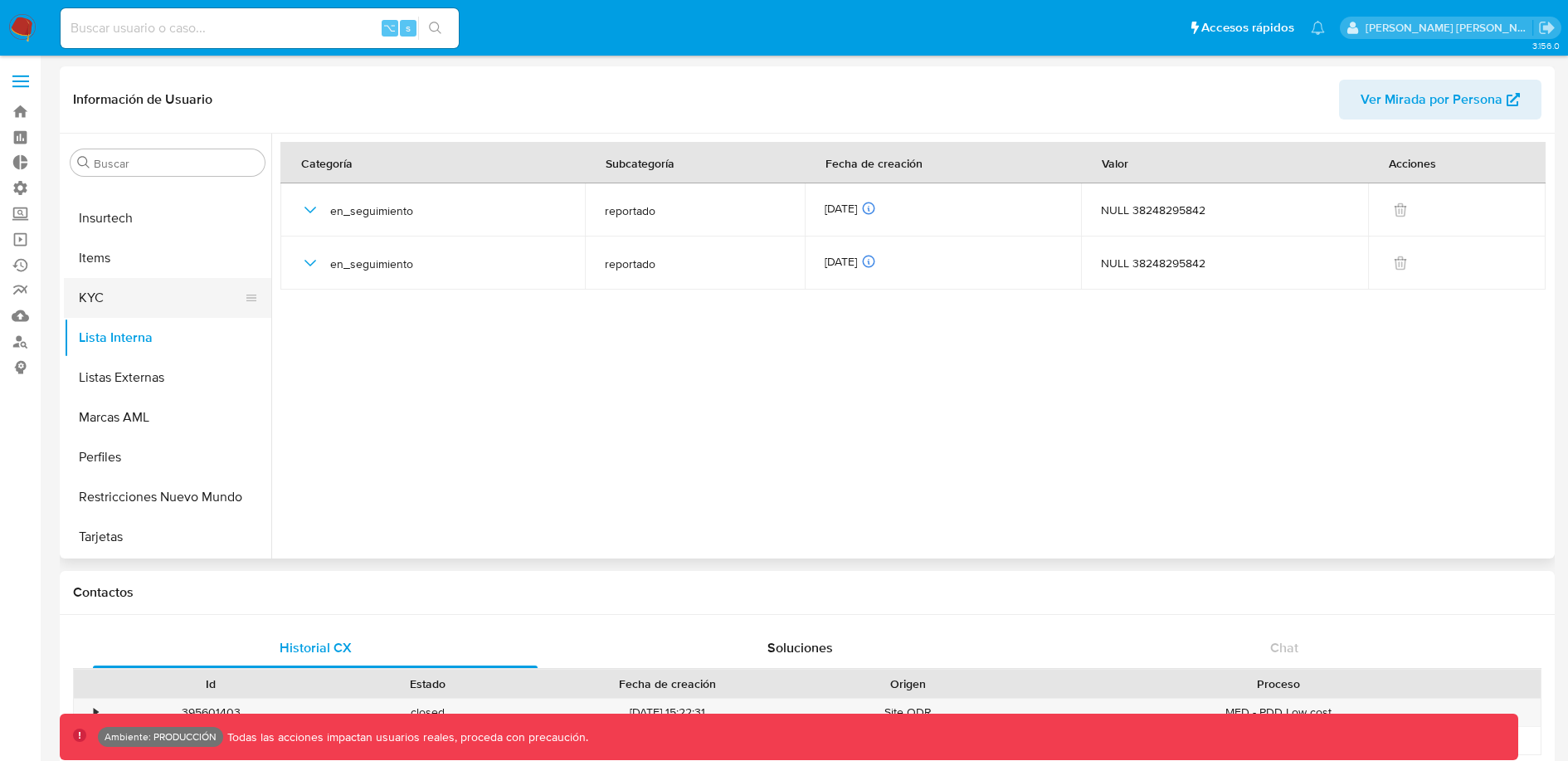
click at [141, 307] on button "KYC" at bounding box center [160, 297] width 194 height 40
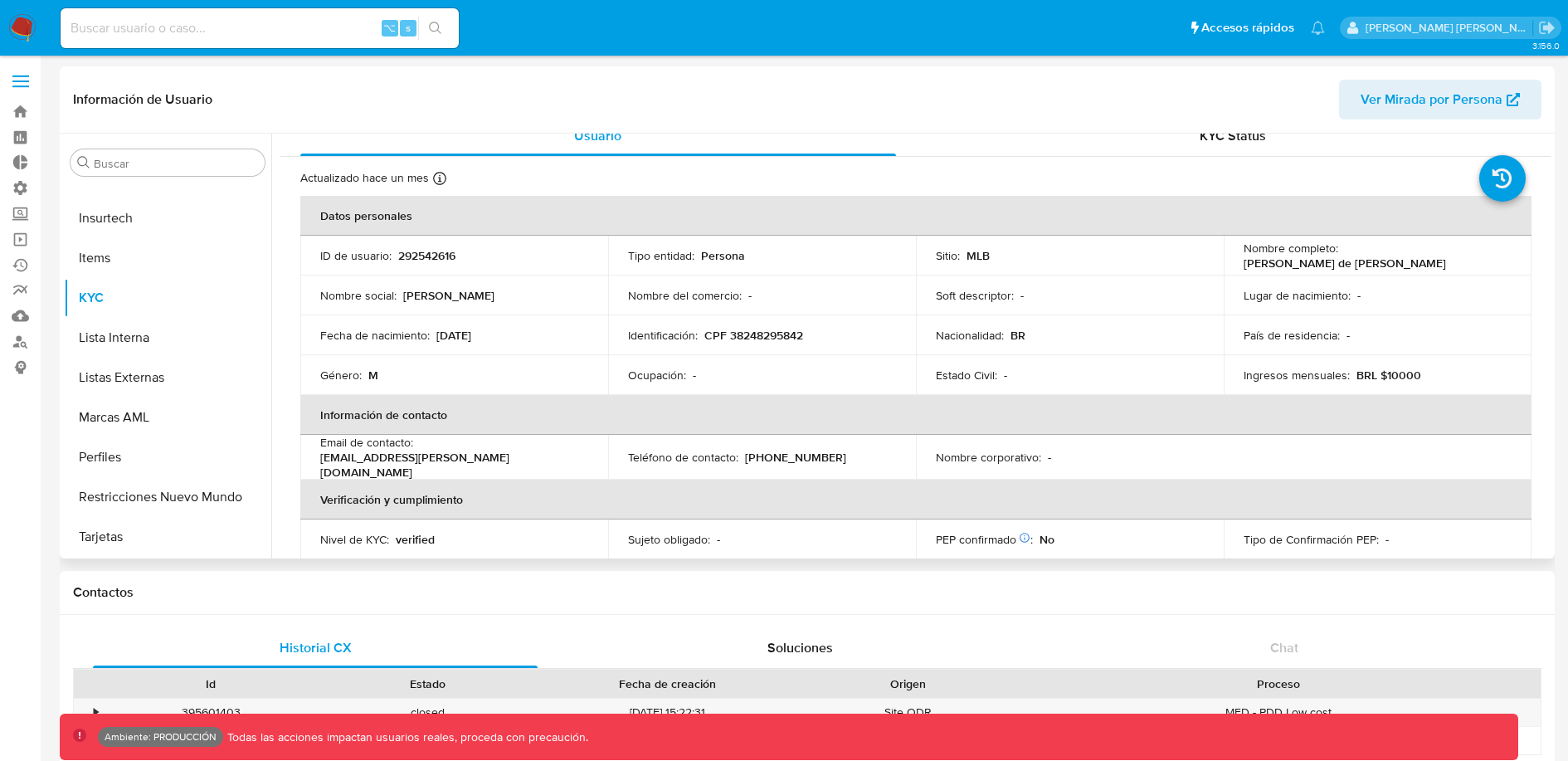
scroll to position [23, 0]
